Goal: Check status: Check status

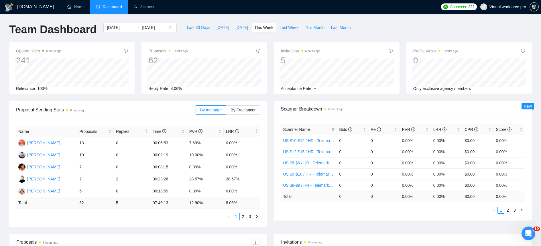
click at [264, 27] on span "This Week" at bounding box center [263, 27] width 19 height 6
click at [245, 24] on span "Yesterday" at bounding box center [242, 27] width 13 height 6
type input "2025-09-16"
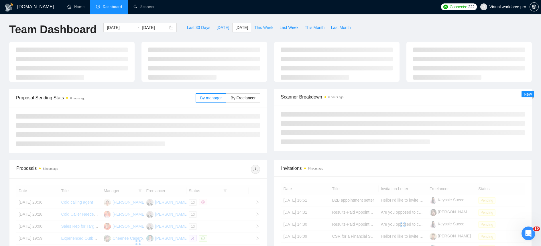
click at [256, 26] on span "This Week" at bounding box center [263, 27] width 19 height 6
type input "2025-09-15"
type input "2025-09-21"
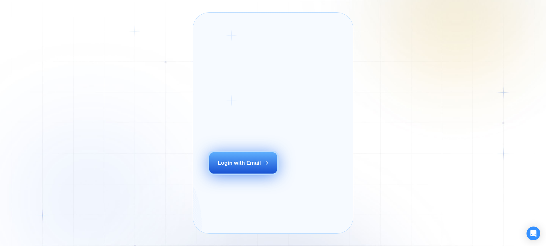
click at [262, 171] on button "Login with Email" at bounding box center [243, 162] width 68 height 21
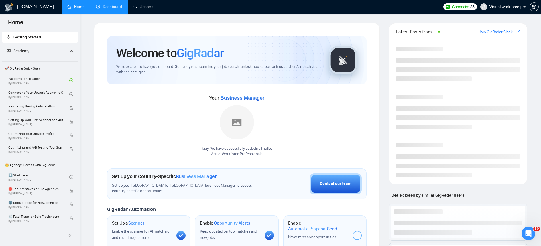
click at [114, 9] on link "Dashboard" at bounding box center [109, 6] width 26 height 5
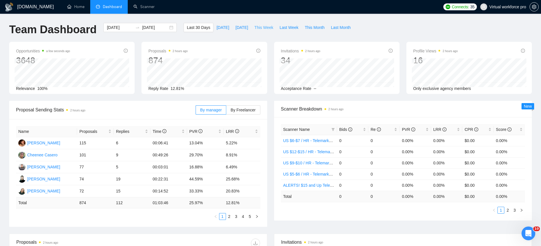
click at [270, 29] on span "This Week" at bounding box center [263, 27] width 19 height 6
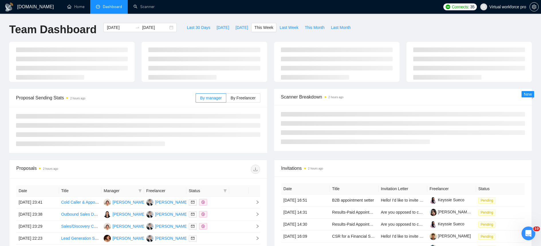
type input "2025-09-15"
type input "2025-09-21"
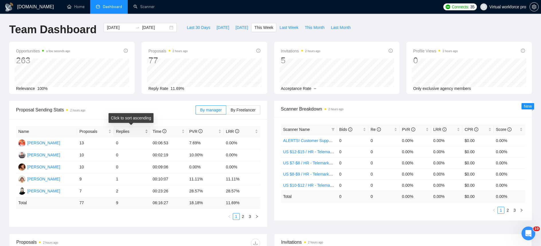
click at [116, 131] on span "Replies" at bounding box center [130, 131] width 28 height 6
click at [245, 217] on link "2" at bounding box center [243, 216] width 6 height 6
click at [249, 217] on link "3" at bounding box center [250, 216] width 6 height 6
